Goal: Task Accomplishment & Management: Manage account settings

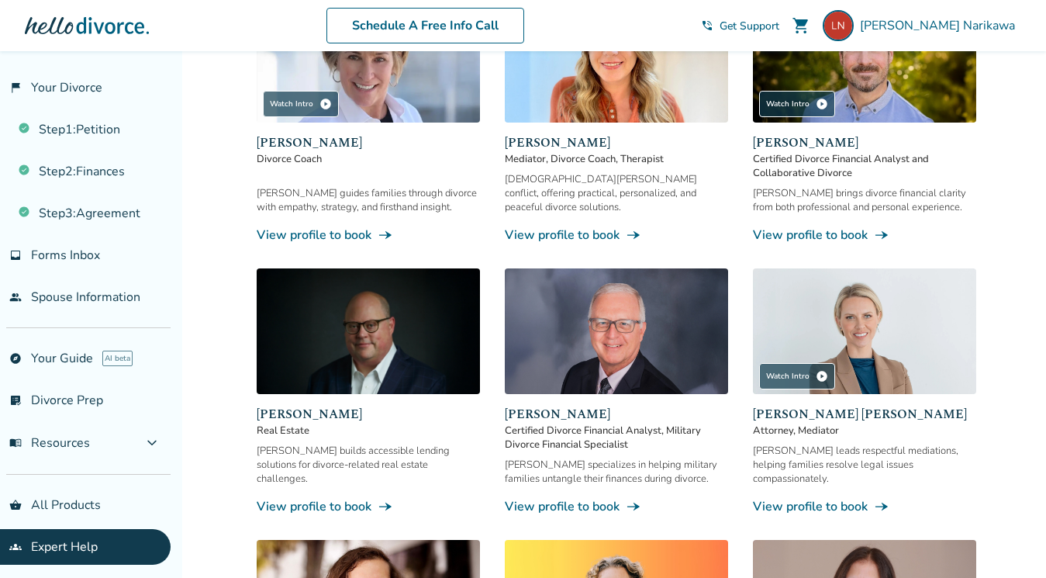
scroll to position [2, 0]
click at [122, 29] on div at bounding box center [87, 25] width 124 height 31
click at [957, 23] on span "[PERSON_NAME]" at bounding box center [940, 25] width 161 height 17
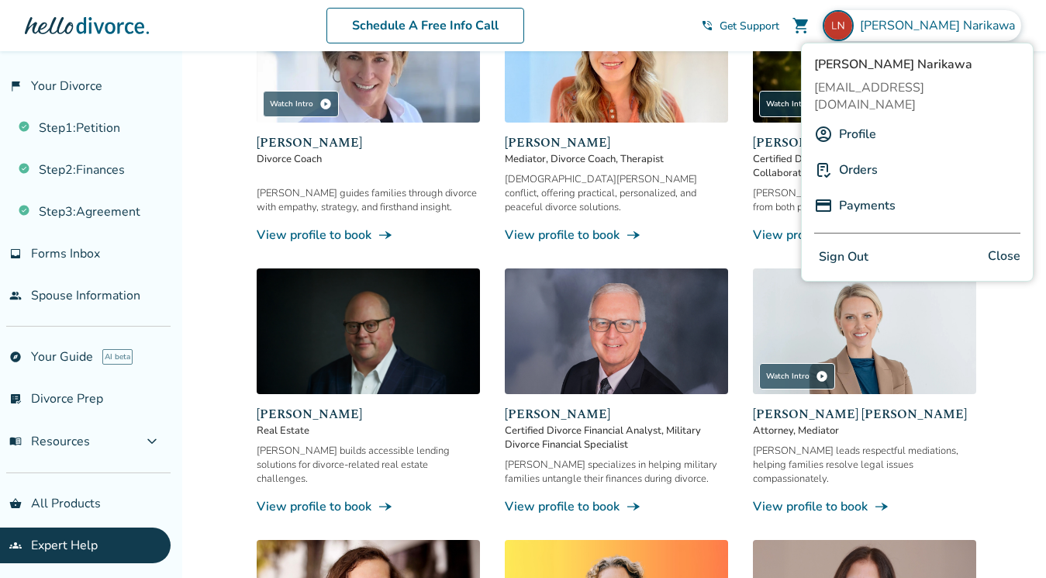
click at [957, 23] on span "[PERSON_NAME]" at bounding box center [940, 25] width 161 height 17
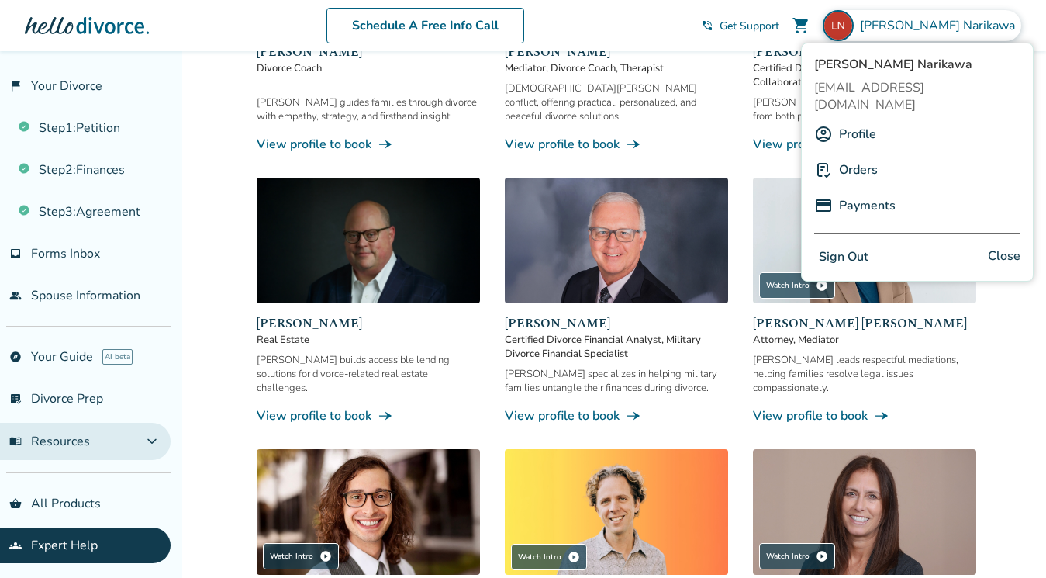
scroll to position [907, 0]
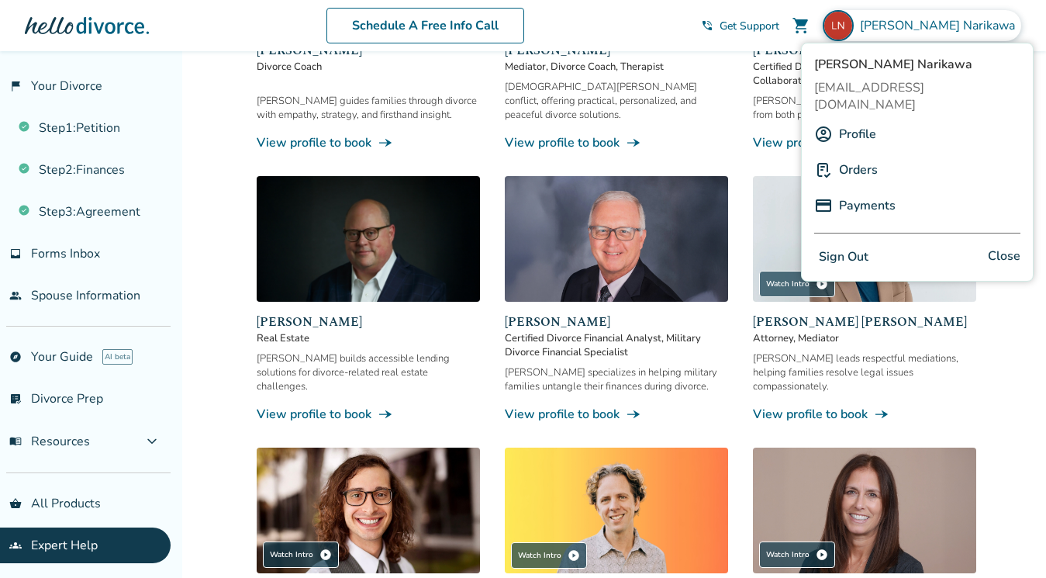
click at [924, 14] on div "[PERSON_NAME]" at bounding box center [921, 25] width 198 height 31
click at [53, 81] on link "flag_2 Your Divorce" at bounding box center [85, 86] width 171 height 36
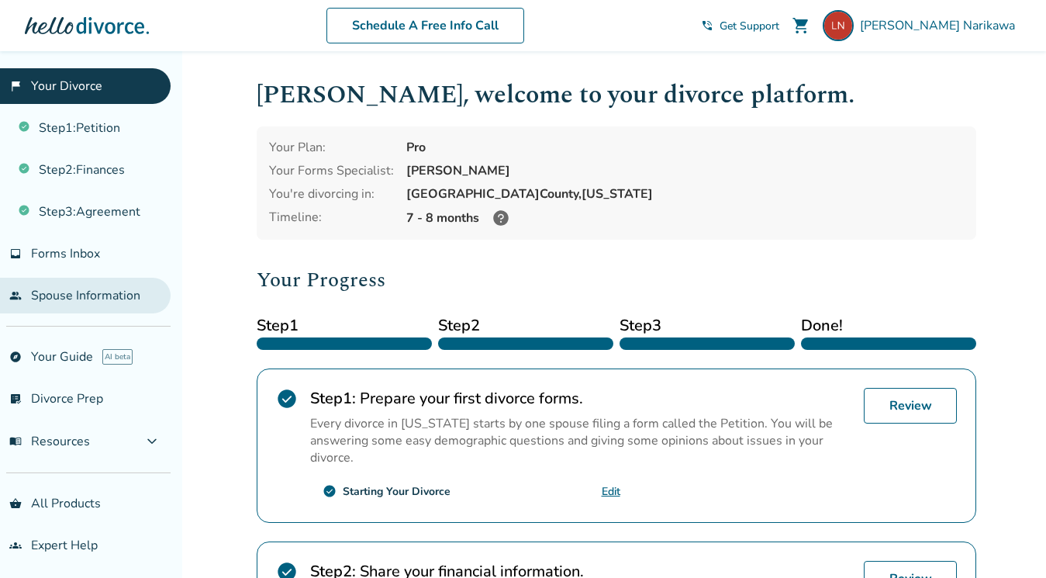
click at [73, 309] on link "people Spouse Information" at bounding box center [85, 296] width 171 height 36
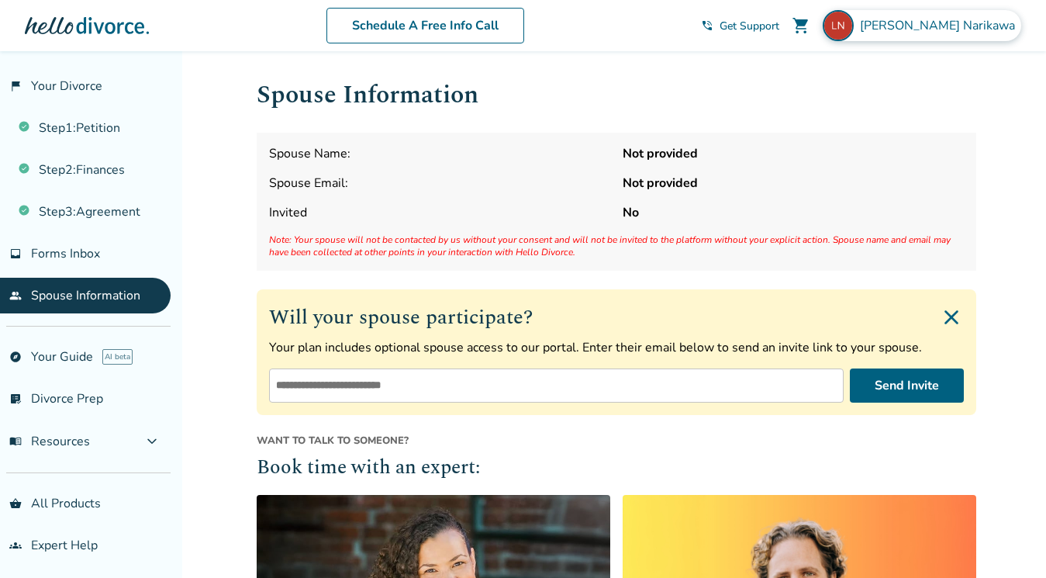
click at [944, 36] on div "[PERSON_NAME]" at bounding box center [921, 25] width 198 height 31
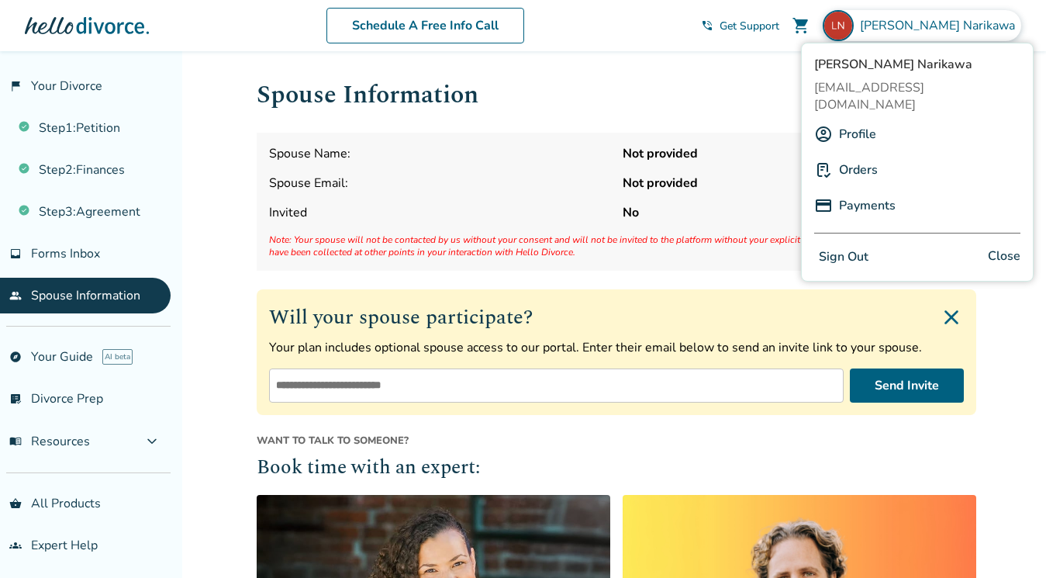
click at [852, 246] on button "Sign Out" at bounding box center [843, 257] width 59 height 22
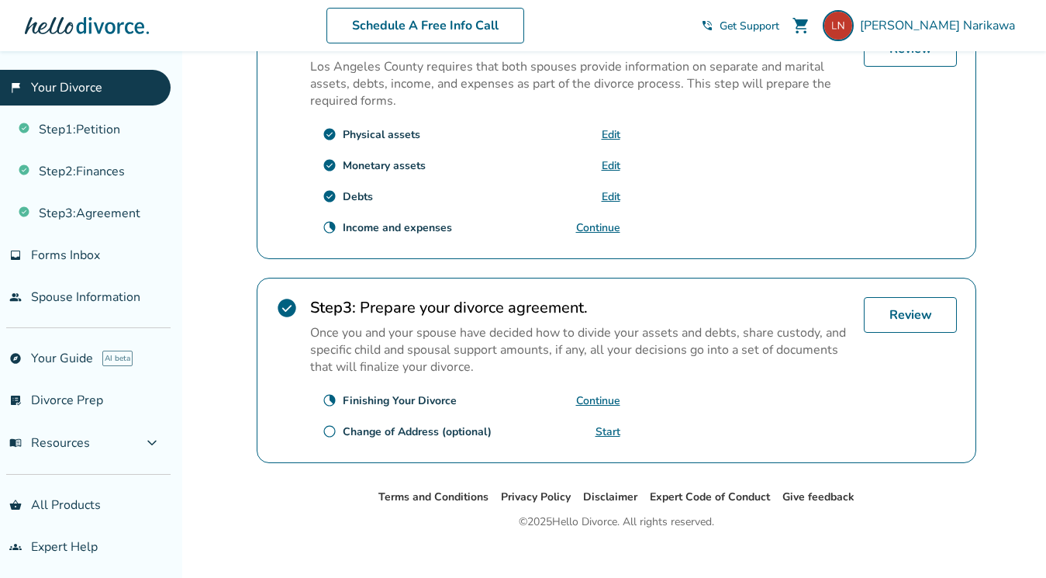
scroll to position [543, 0]
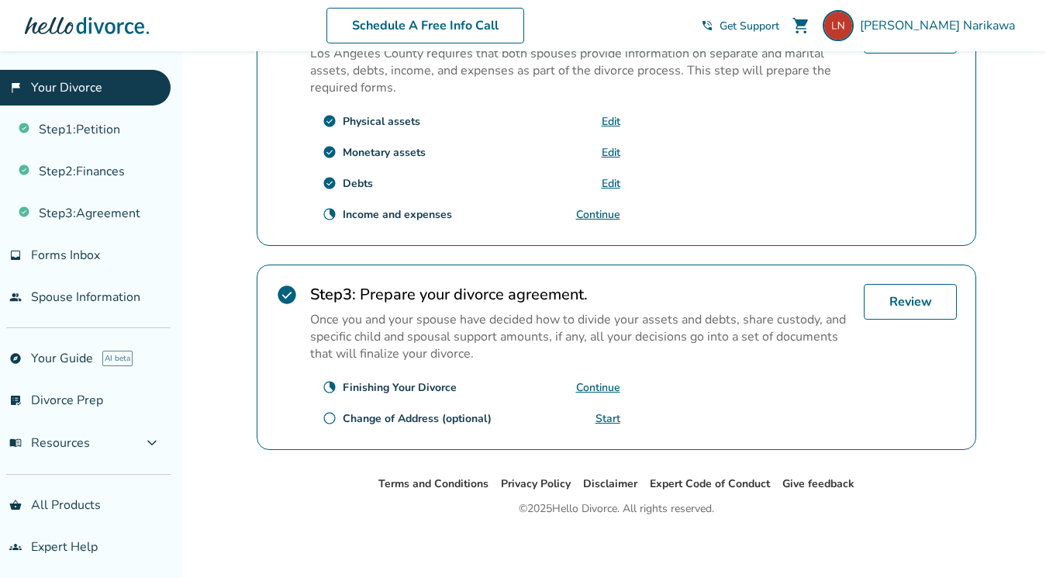
click at [585, 331] on p "Once you and your spouse have decided how to divide your assets and debts, shar…" at bounding box center [580, 336] width 541 height 51
click at [117, 296] on link "people Spouse Information" at bounding box center [85, 297] width 171 height 36
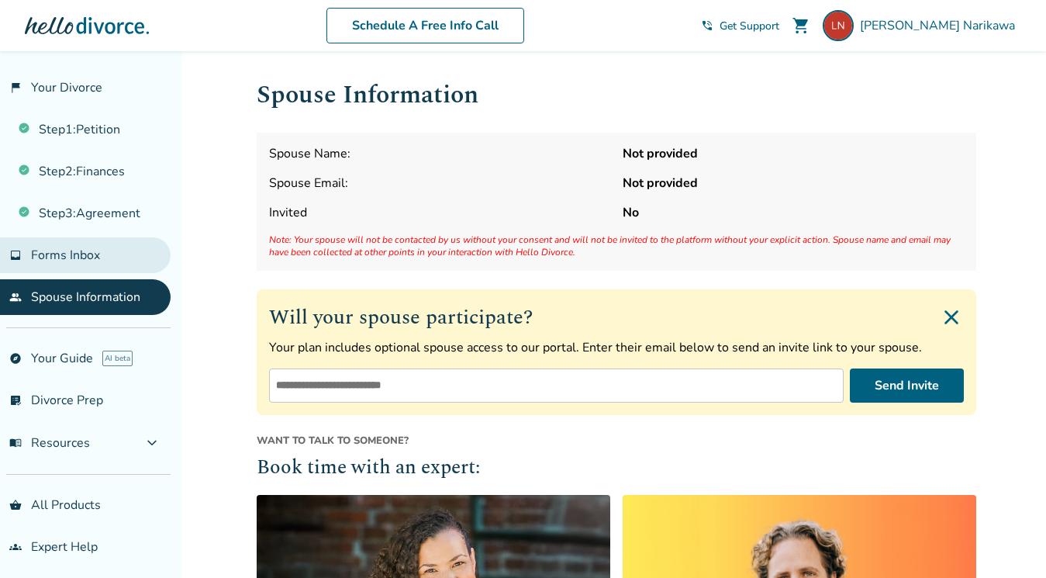
click at [121, 252] on link "inbox Forms Inbox" at bounding box center [85, 255] width 171 height 36
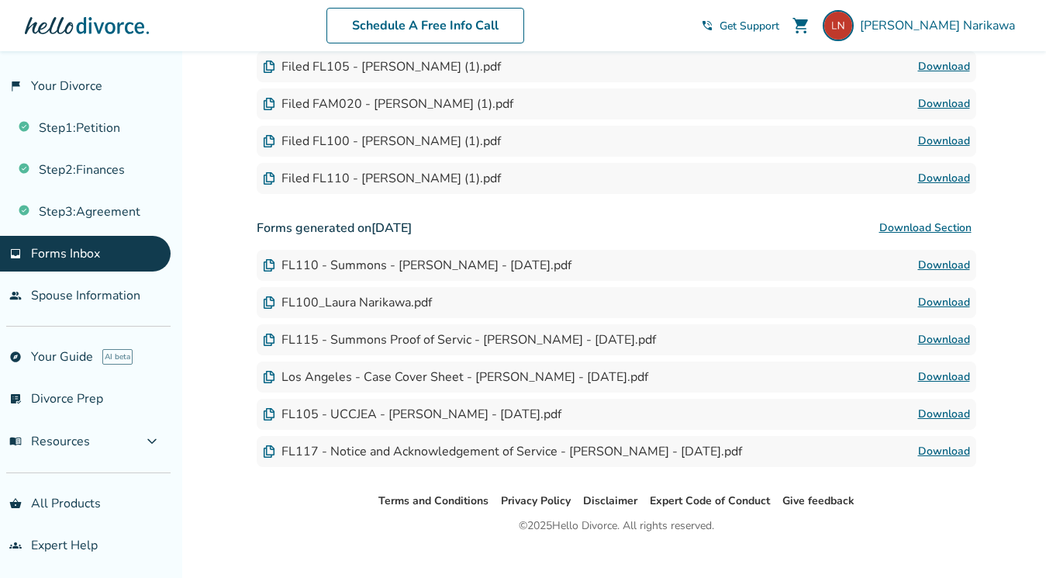
scroll to position [595, 0]
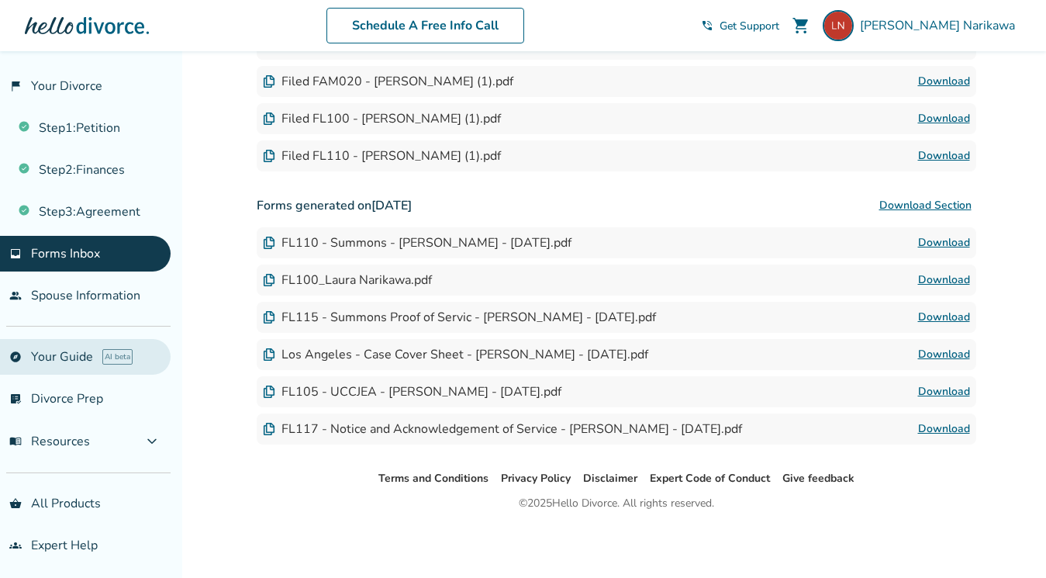
click at [81, 352] on link "explore Your Guide AI beta" at bounding box center [85, 357] width 171 height 36
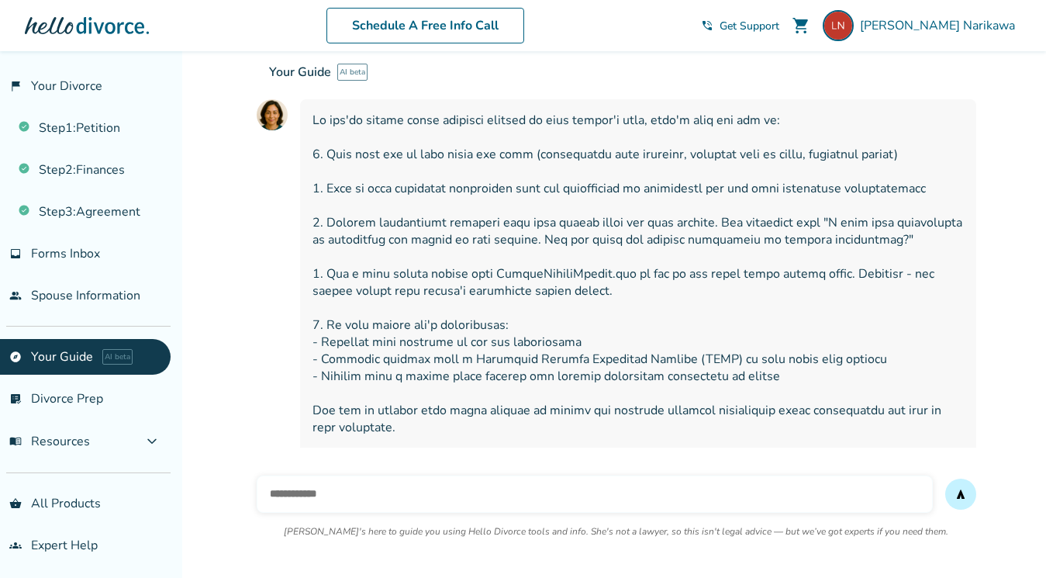
scroll to position [239, 0]
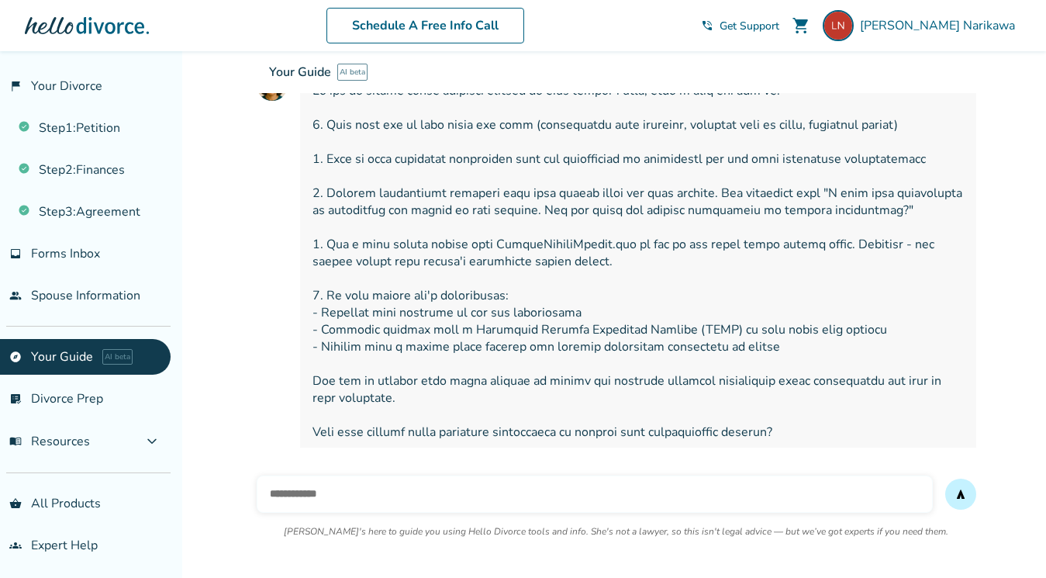
click at [384, 493] on input "text" at bounding box center [595, 493] width 676 height 37
type input "**********"
click at [129, 440] on button "menu_book Resources expand_more" at bounding box center [85, 440] width 171 height 37
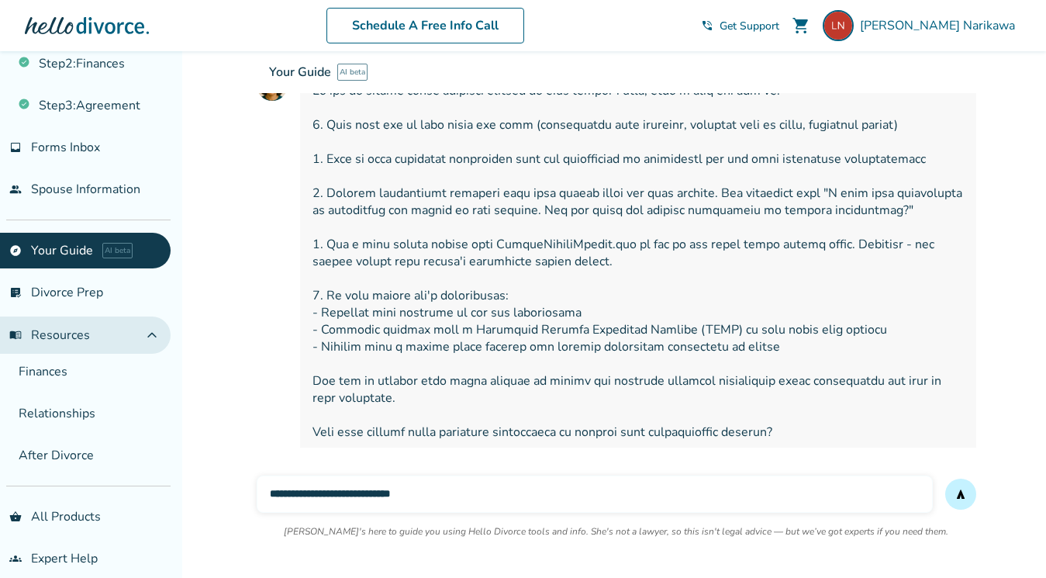
scroll to position [119, 0]
